Goal: Information Seeking & Learning: Learn about a topic

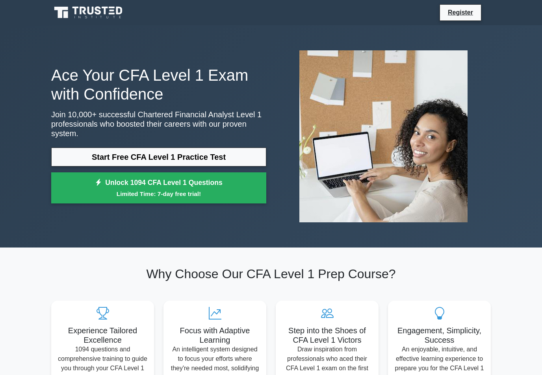
click at [66, 152] on link "Start Free CFA Level 1 Practice Test" at bounding box center [158, 157] width 215 height 19
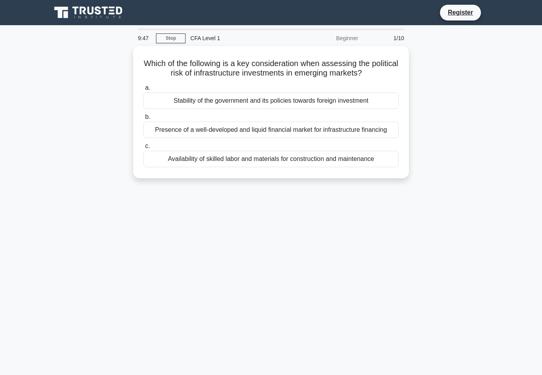
click at [375, 105] on div "Stability of the government and its policies towards foreign investment" at bounding box center [270, 101] width 255 height 17
click at [143, 91] on input "a. Stability of the government and its policies towards foreign investment" at bounding box center [143, 87] width 0 height 5
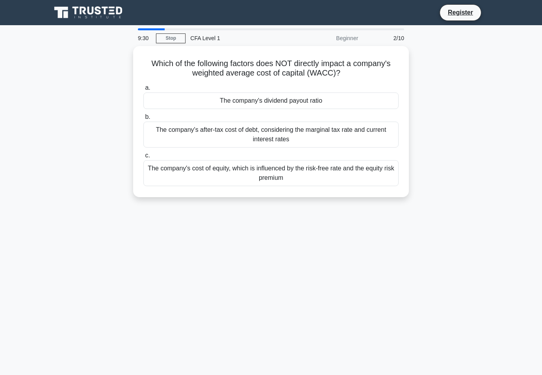
scroll to position [0, 0]
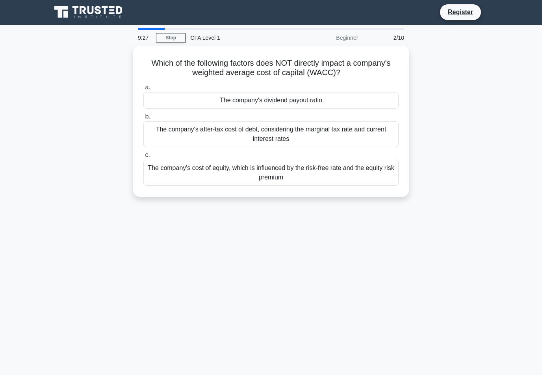
click at [431, 148] on div "Which of the following factors does NOT directly impact a company's weighted av…" at bounding box center [270, 126] width 449 height 161
click at [390, 139] on div "The company's after-tax cost of debt, considering the marginal tax rate and cur…" at bounding box center [270, 134] width 255 height 26
click at [143, 119] on input "b. The company's after-tax cost of debt, considering the marginal tax rate and …" at bounding box center [143, 116] width 0 height 5
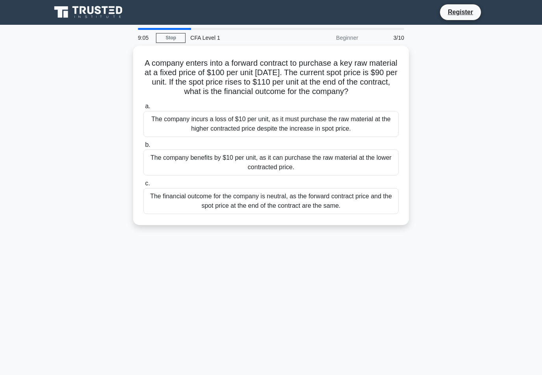
click at [388, 214] on div "The financial outcome for the company is neutral, as the forward contract price…" at bounding box center [270, 201] width 255 height 26
click at [143, 186] on input "c. The financial outcome for the company is neutral, as the forward contract pr…" at bounding box center [143, 183] width 0 height 5
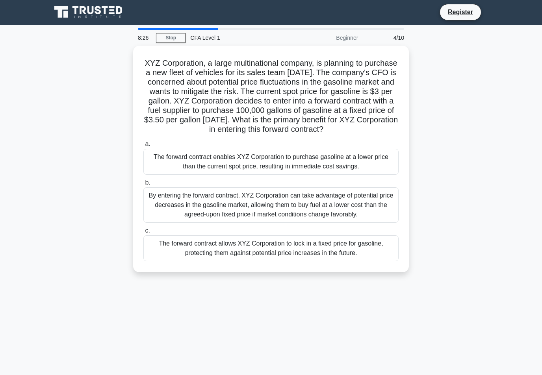
click at [392, 262] on div "The forward contract allows XYZ Corporation to lock in a fixed price for gasoli…" at bounding box center [270, 249] width 255 height 26
click at [143, 234] on input "c. The forward contract allows XYZ Corporation to lock in a fixed price for gas…" at bounding box center [143, 231] width 0 height 5
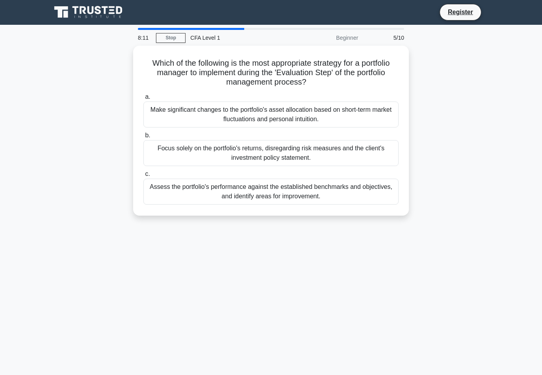
click at [390, 189] on div "Assess the portfolio's performance against the established benchmarks and objec…" at bounding box center [270, 192] width 255 height 26
click at [143, 177] on input "c. Assess the portfolio's performance against the established benchmarks and ob…" at bounding box center [143, 174] width 0 height 5
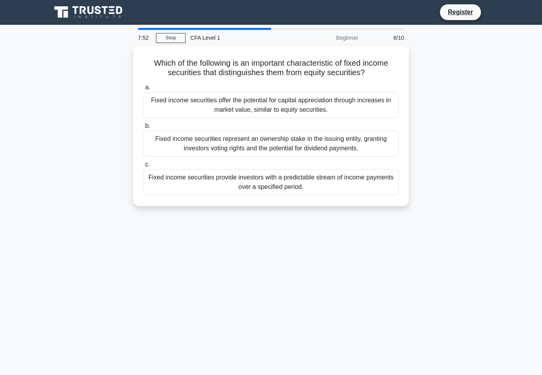
click at [383, 156] on div "Fixed income securities represent an ownership stake in the issuing entity, gra…" at bounding box center [270, 144] width 255 height 26
click at [143, 129] on input "b. Fixed income securities represent an ownership stake in the issuing entity, …" at bounding box center [143, 126] width 0 height 5
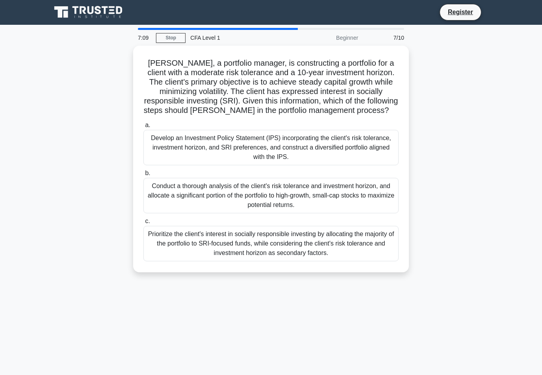
click at [392, 159] on div "Develop an Investment Policy Statement (IPS) incorporating the client's risk to…" at bounding box center [270, 147] width 255 height 35
click at [143, 128] on input "a. Develop an Investment Policy Statement (IPS) incorporating the client's risk…" at bounding box center [143, 125] width 0 height 5
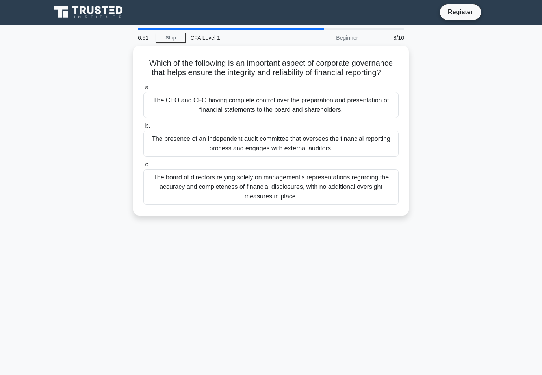
click at [392, 152] on div "The presence of an independent audit committee that oversees the financial repo…" at bounding box center [270, 144] width 255 height 26
click at [143, 129] on input "b. The presence of an independent audit committee that oversees the financial r…" at bounding box center [143, 126] width 0 height 5
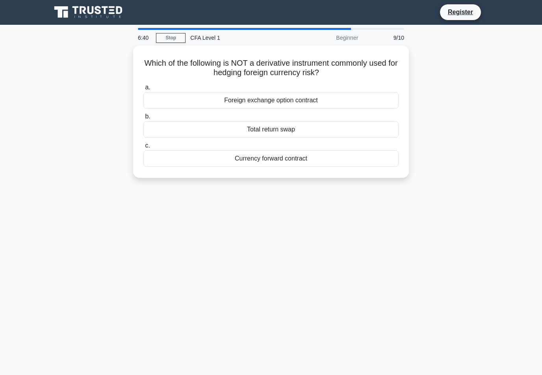
click at [392, 165] on div "Currency forward contract" at bounding box center [270, 159] width 255 height 17
click at [143, 149] on input "c. Currency forward contract" at bounding box center [143, 145] width 0 height 5
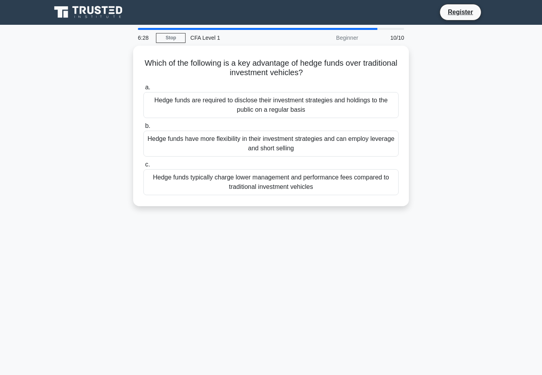
click at [397, 146] on div "Hedge funds have more flexibility in their investment strategies and can employ…" at bounding box center [270, 144] width 255 height 26
click at [143, 129] on input "b. Hedge funds have more flexibility in their investment strategies and can emp…" at bounding box center [143, 126] width 0 height 5
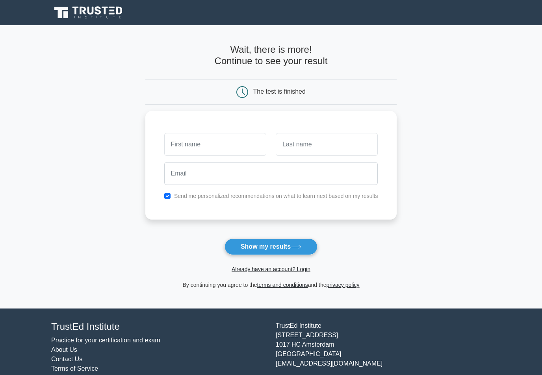
click at [164, 199] on input "checkbox" at bounding box center [167, 196] width 6 height 6
checkbox input "false"
click at [164, 144] on input "text" at bounding box center [215, 144] width 102 height 23
type input "Pratham"
type input "[PERSON_NAME]"
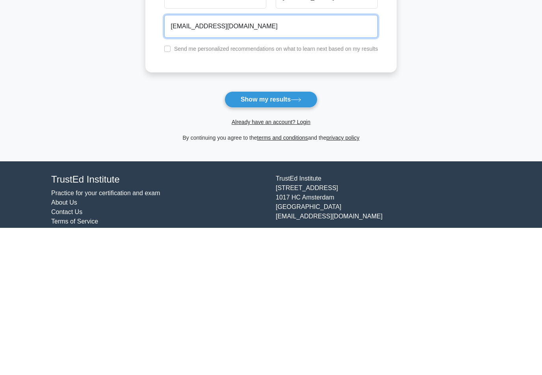
type input "[EMAIL_ADDRESS][DOMAIN_NAME]"
click at [298, 239] on button "Show my results" at bounding box center [271, 247] width 93 height 17
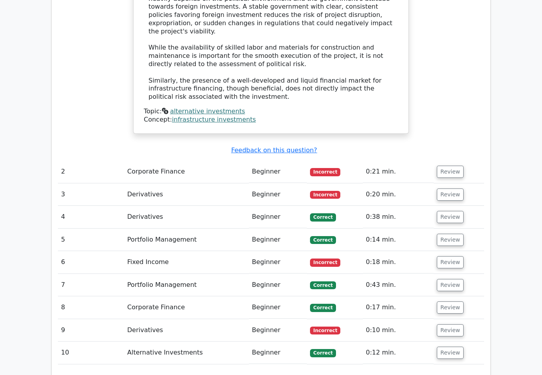
scroll to position [872, 0]
click at [451, 165] on button "Review" at bounding box center [450, 171] width 27 height 12
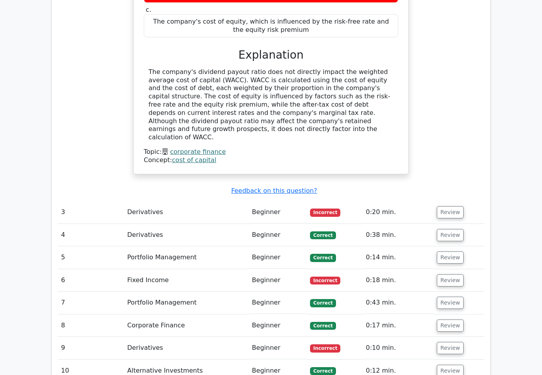
scroll to position [1150, 0]
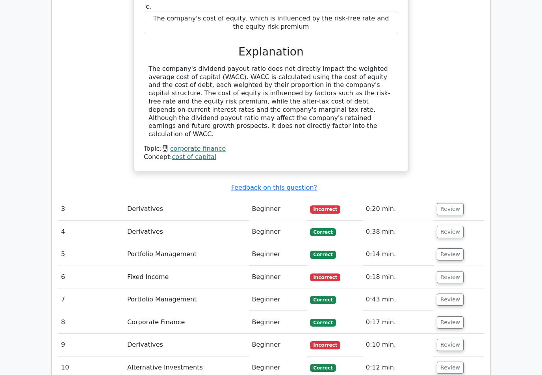
click at [454, 203] on button "Review" at bounding box center [450, 209] width 27 height 12
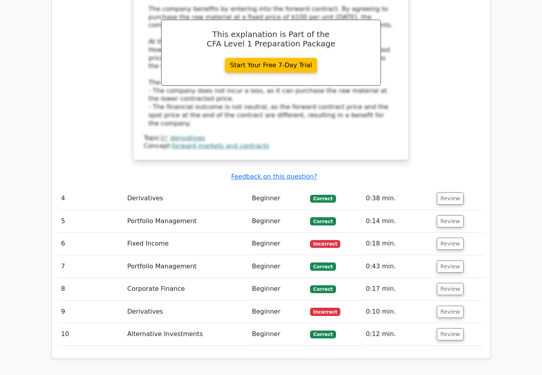
scroll to position [1569, 0]
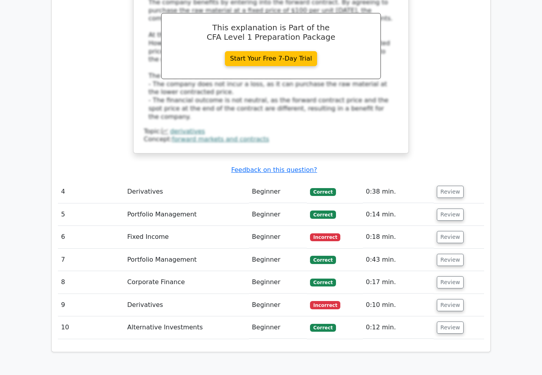
click at [445, 232] on button "Review" at bounding box center [450, 238] width 27 height 12
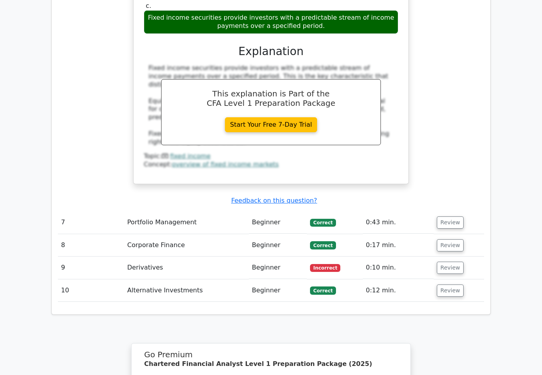
click at [448, 262] on button "Review" at bounding box center [450, 268] width 27 height 12
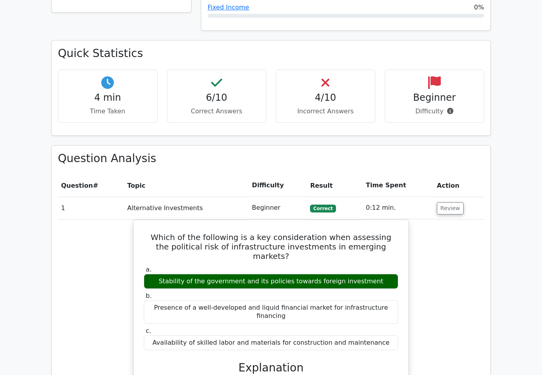
scroll to position [434, 0]
